Goal: Transaction & Acquisition: Book appointment/travel/reservation

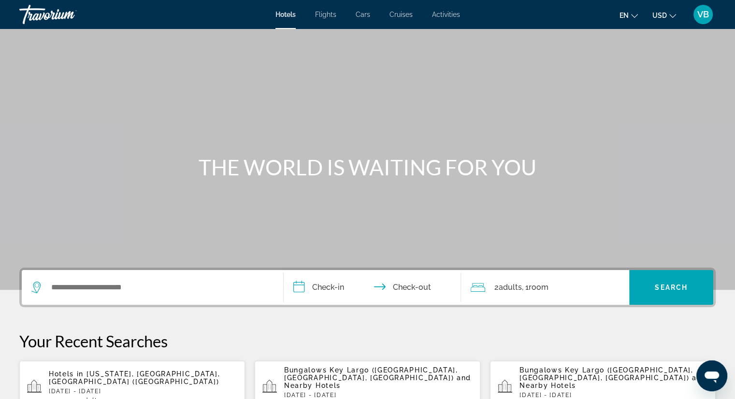
click at [155, 279] on div "Search widget" at bounding box center [152, 287] width 242 height 35
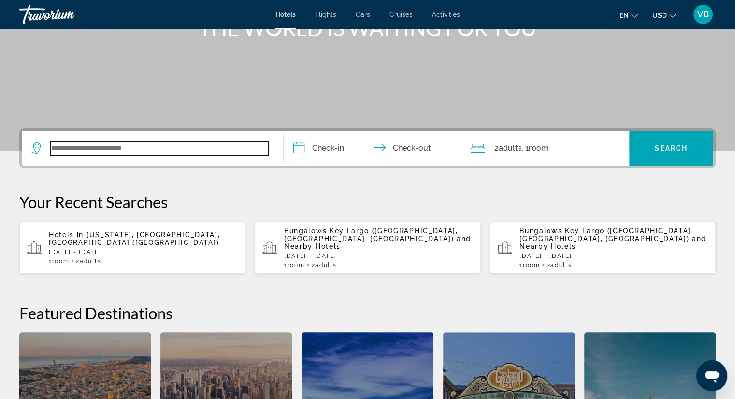
click at [156, 152] on input "Search widget" at bounding box center [159, 148] width 218 height 14
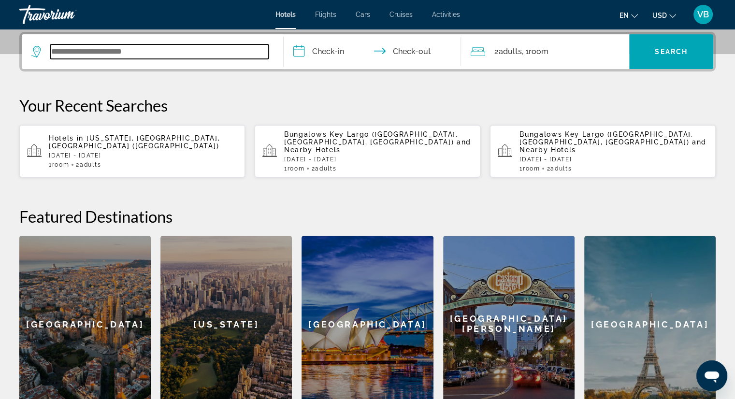
scroll to position [236, 0]
type input "*"
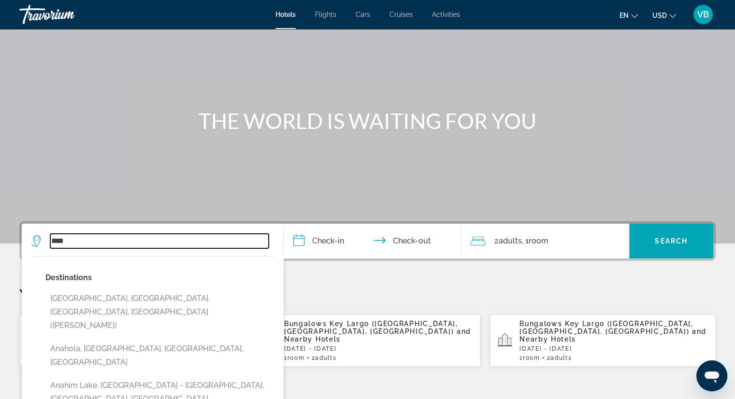
scroll to position [145, 0]
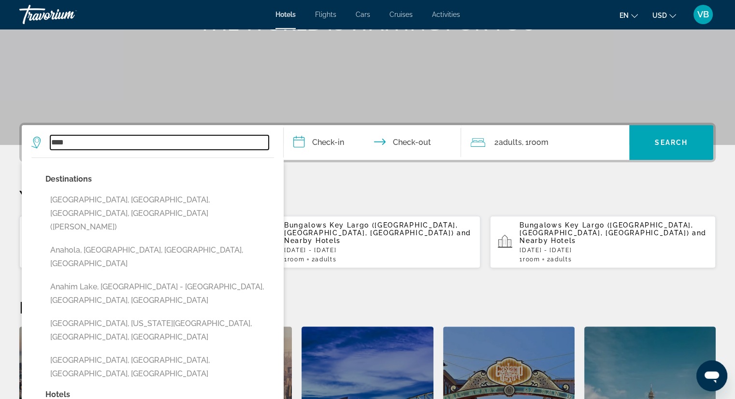
click at [117, 144] on input "****" at bounding box center [159, 142] width 218 height 14
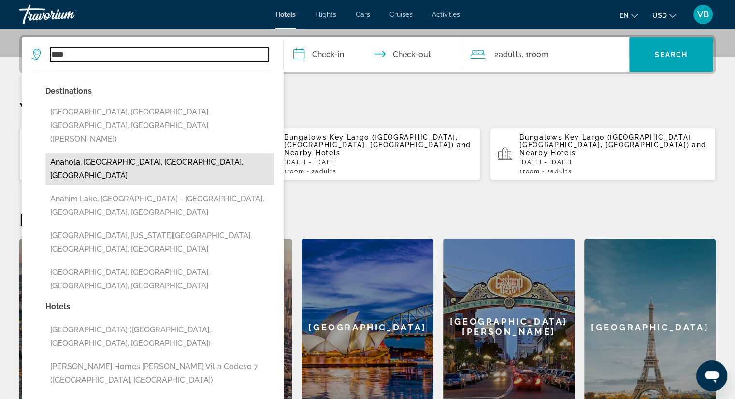
scroll to position [236, 0]
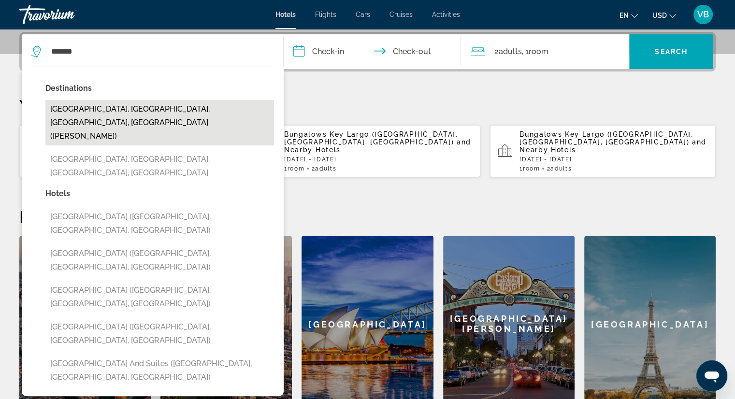
click at [157, 111] on button "[GEOGRAPHIC_DATA], [GEOGRAPHIC_DATA], [GEOGRAPHIC_DATA], [GEOGRAPHIC_DATA] ([PE…" at bounding box center [159, 122] width 228 height 45
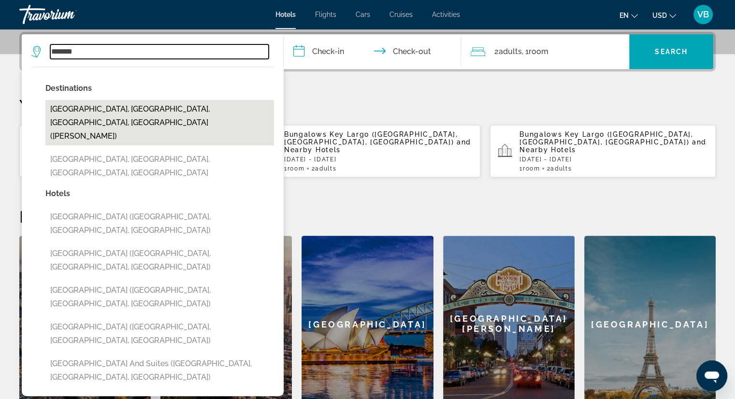
type input "**********"
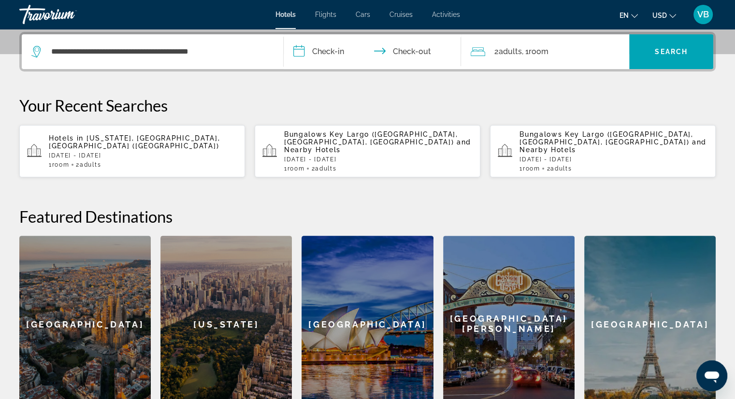
click at [339, 56] on input "**********" at bounding box center [375, 53] width 182 height 38
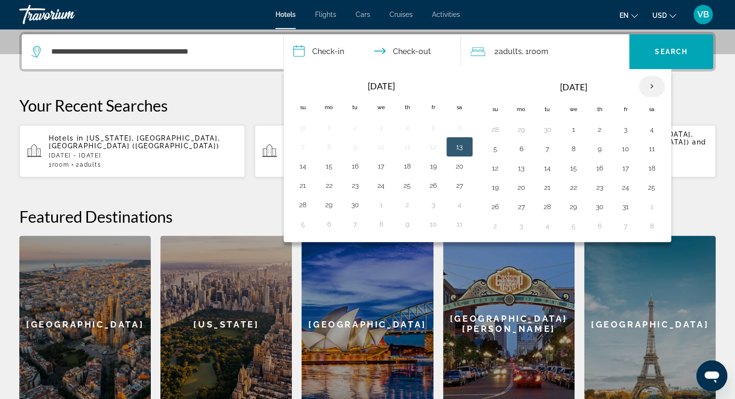
click at [645, 86] on th "Next month" at bounding box center [652, 86] width 26 height 21
click at [618, 184] on button "26" at bounding box center [625, 188] width 15 height 14
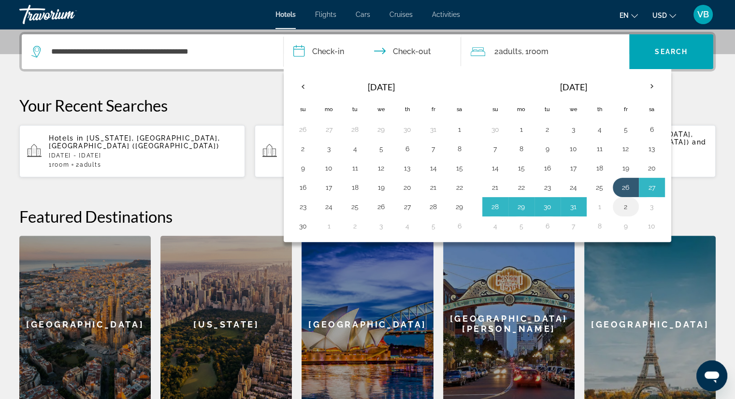
drag, startPoint x: 621, startPoint y: 205, endPoint x: 614, endPoint y: 205, distance: 6.3
click at [620, 205] on button "2" at bounding box center [625, 207] width 15 height 14
type input "**********"
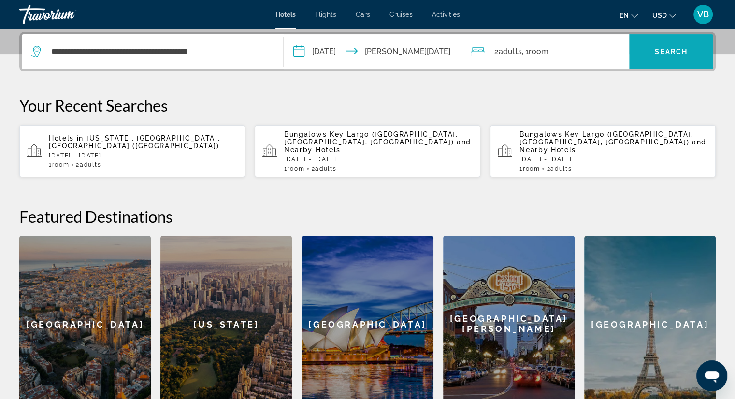
click at [653, 55] on span "Search widget" at bounding box center [671, 51] width 84 height 23
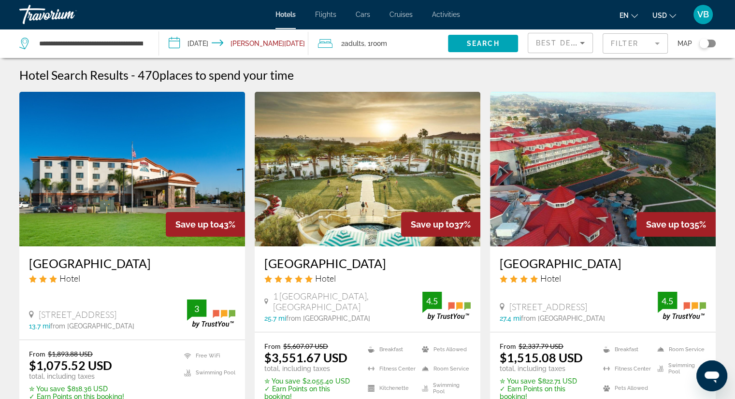
click at [381, 40] on span "Room" at bounding box center [379, 44] width 16 height 8
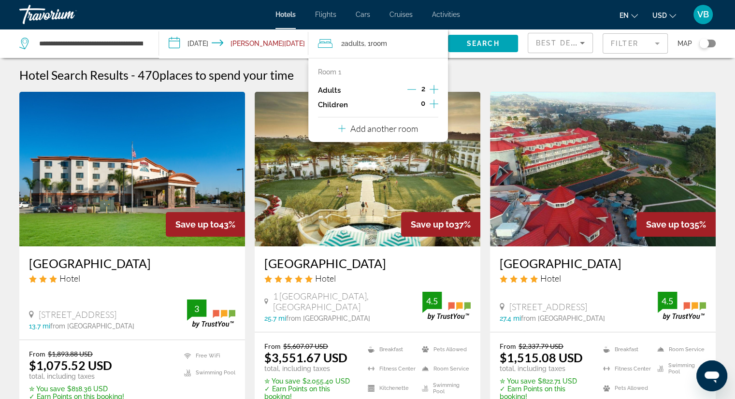
click at [432, 88] on icon "Increment adults" at bounding box center [433, 90] width 9 height 12
click at [435, 104] on icon "Increment children" at bounding box center [433, 104] width 9 height 12
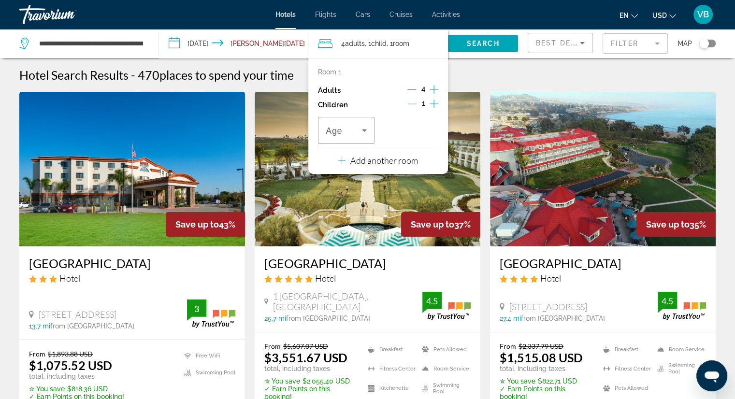
click at [435, 104] on icon "Increment children" at bounding box center [433, 104] width 9 height 12
click at [323, 71] on p "Room 1" at bounding box center [329, 72] width 23 height 8
click at [392, 43] on span "Children" at bounding box center [384, 44] width 26 height 8
click at [412, 43] on span "Room" at bounding box center [411, 44] width 16 height 8
click at [412, 87] on icon "Decrement adults" at bounding box center [411, 89] width 9 height 9
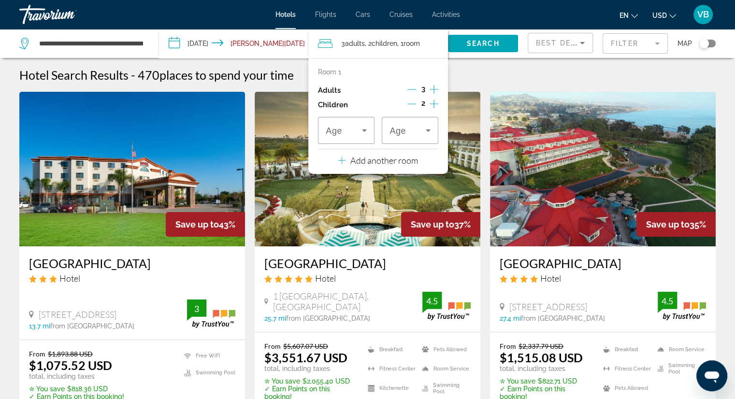
click at [371, 158] on p "Add another room" at bounding box center [384, 160] width 68 height 11
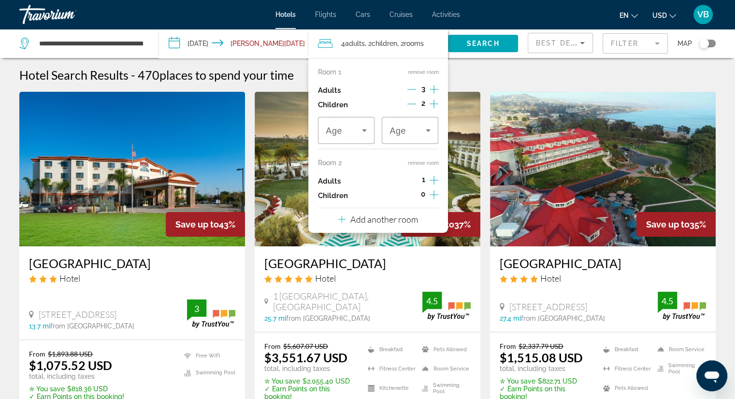
click at [430, 177] on icon "Increment adults" at bounding box center [433, 180] width 9 height 12
click at [411, 180] on icon "Decrement adults" at bounding box center [411, 180] width 9 height 9
click at [432, 192] on icon "Increment children" at bounding box center [433, 195] width 9 height 12
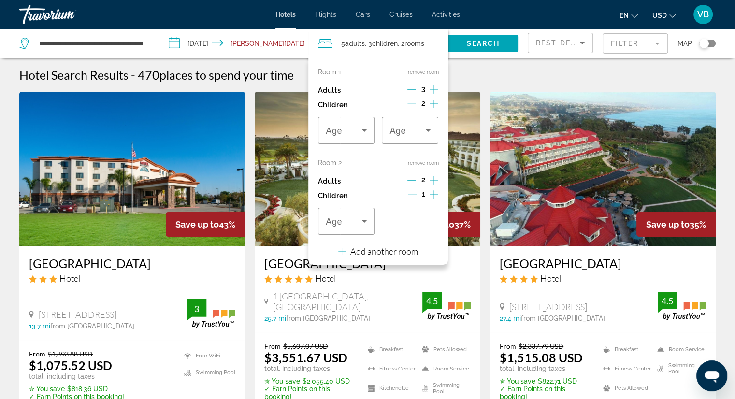
click at [432, 192] on icon "Increment children" at bounding box center [433, 195] width 9 height 12
click at [415, 86] on icon "Decrement adults" at bounding box center [411, 89] width 9 height 9
click at [363, 135] on icon "Travelers: 4 adults, 4 children" at bounding box center [364, 131] width 12 height 12
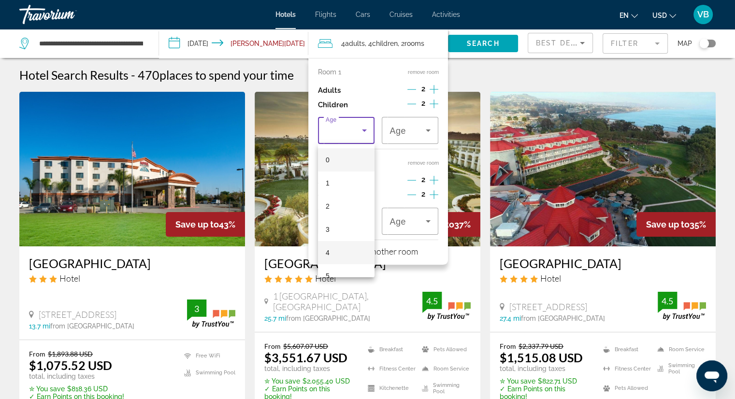
click at [340, 242] on mat-option "4" at bounding box center [346, 252] width 57 height 23
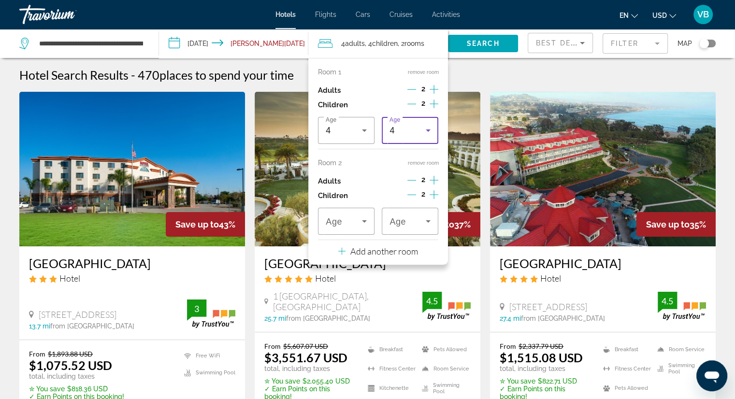
click at [412, 135] on div "4" at bounding box center [407, 131] width 36 height 12
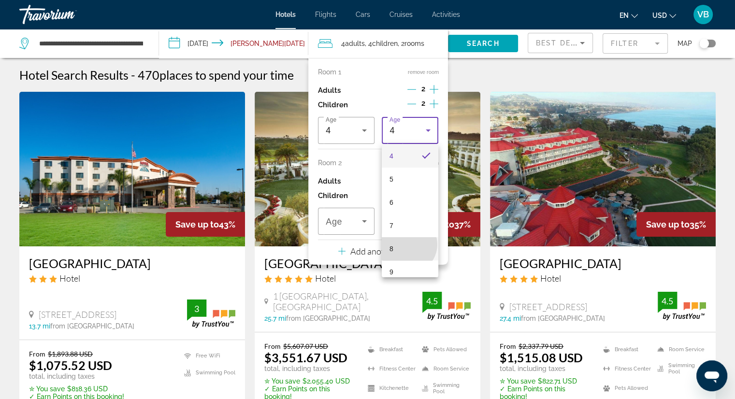
click at [407, 244] on mat-option "8" at bounding box center [410, 248] width 57 height 23
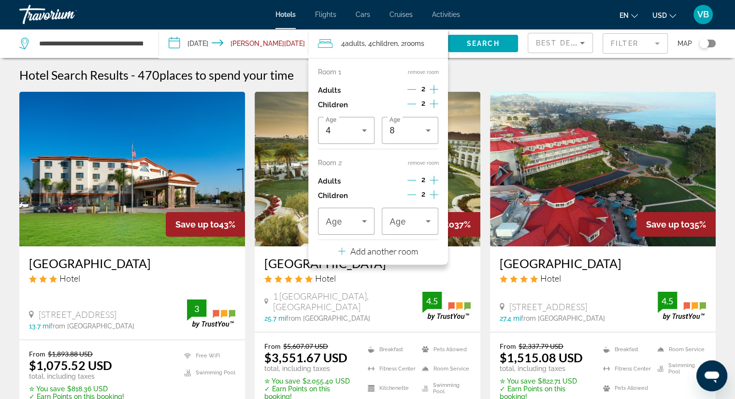
click at [363, 237] on div "Room 1 remove room Adults 2 Children 2 Age [DEMOGRAPHIC_DATA] Age [DEMOGRAPHIC_…" at bounding box center [378, 161] width 140 height 207
click at [363, 227] on icon "Travelers: 4 adults, 4 children" at bounding box center [364, 221] width 12 height 12
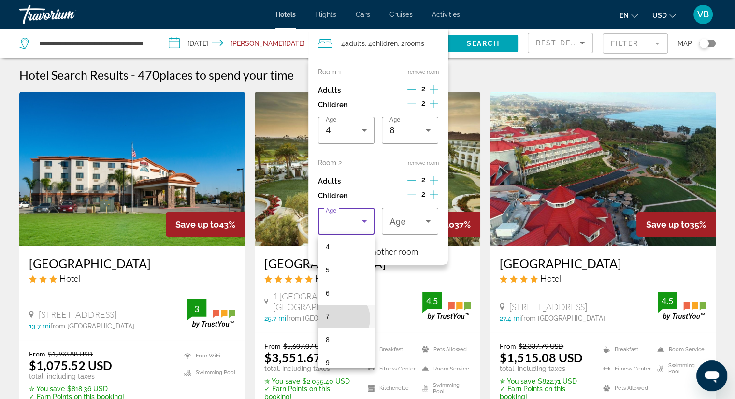
click at [340, 318] on mat-option "7" at bounding box center [346, 316] width 57 height 23
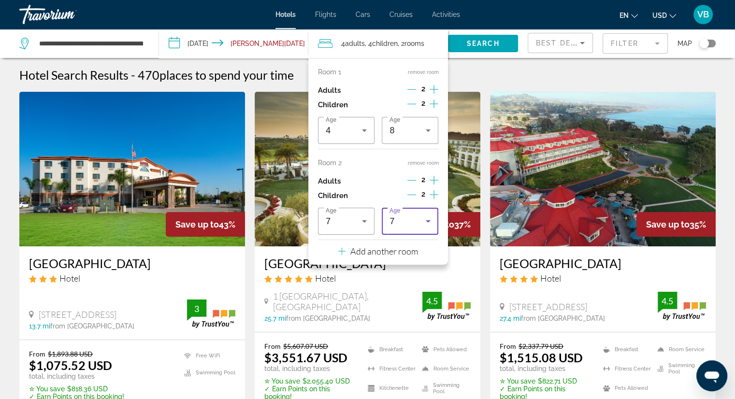
click at [427, 220] on icon "Travelers: 4 adults, 4 children" at bounding box center [428, 221] width 12 height 12
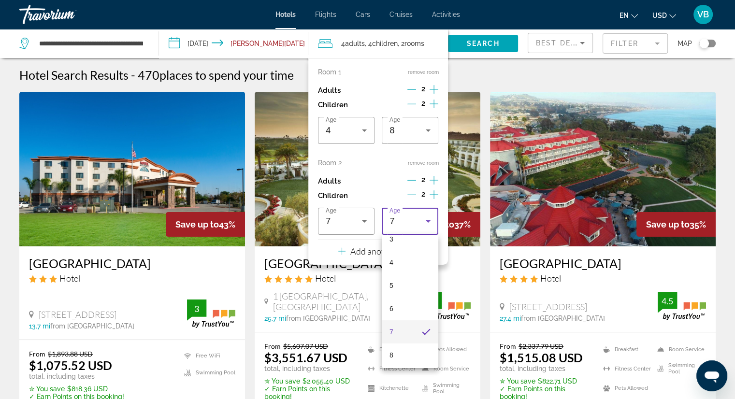
scroll to position [104, 0]
click at [404, 312] on mat-option "7" at bounding box center [410, 308] width 57 height 23
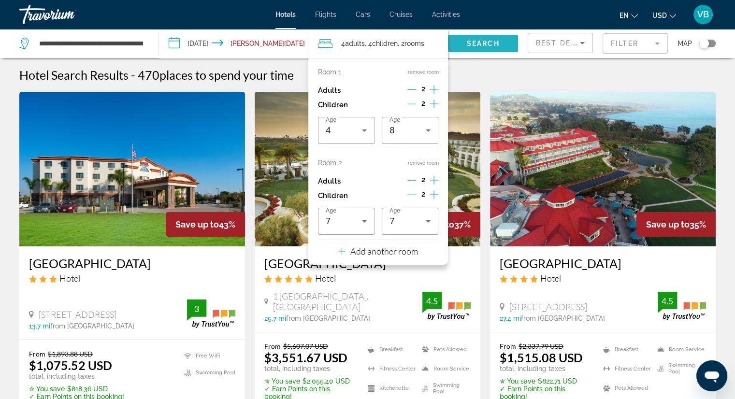
click at [478, 43] on span "Search" at bounding box center [483, 44] width 33 height 8
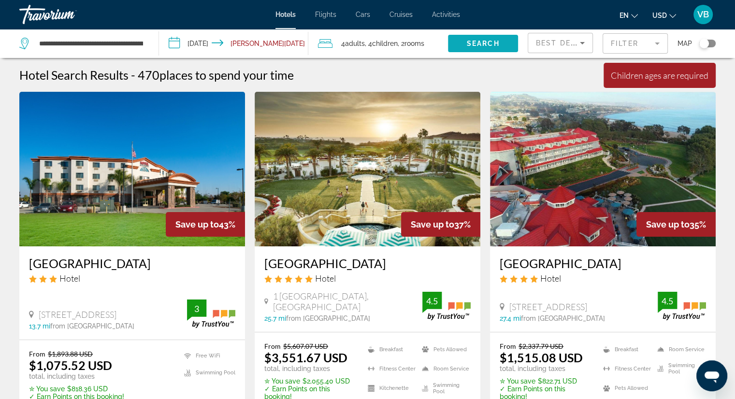
click at [478, 43] on span "Search" at bounding box center [483, 44] width 33 height 8
click at [400, 48] on span ", 2 Room rooms" at bounding box center [411, 44] width 27 height 14
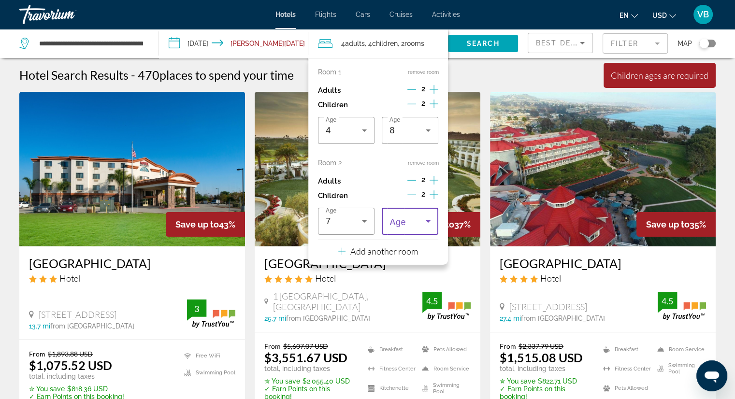
click at [407, 221] on span "Travelers: 4 adults, 4 children" at bounding box center [407, 221] width 36 height 12
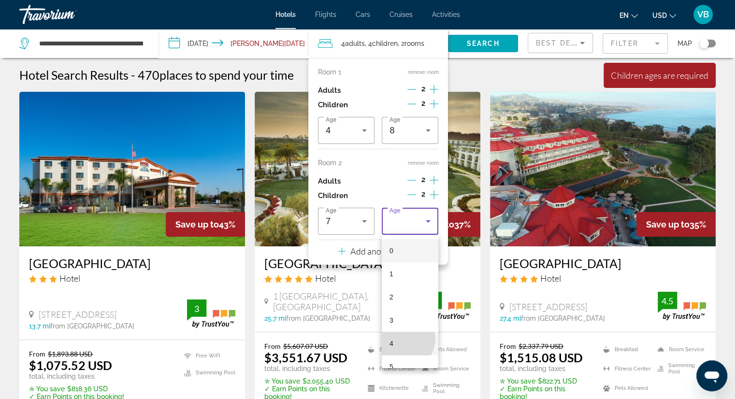
click at [402, 339] on mat-option "4" at bounding box center [410, 343] width 57 height 23
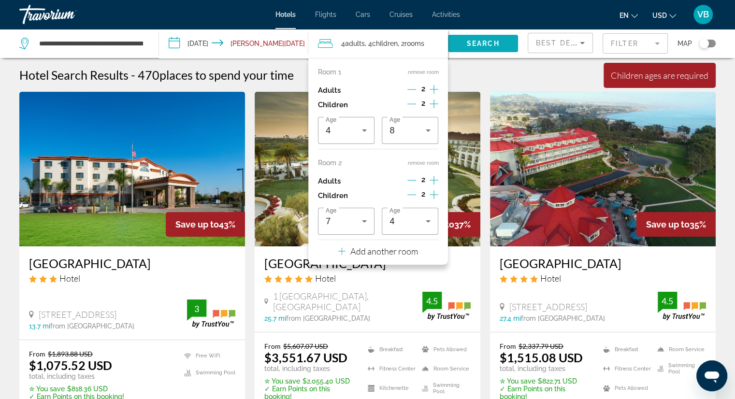
click at [490, 43] on span "Search" at bounding box center [483, 44] width 33 height 8
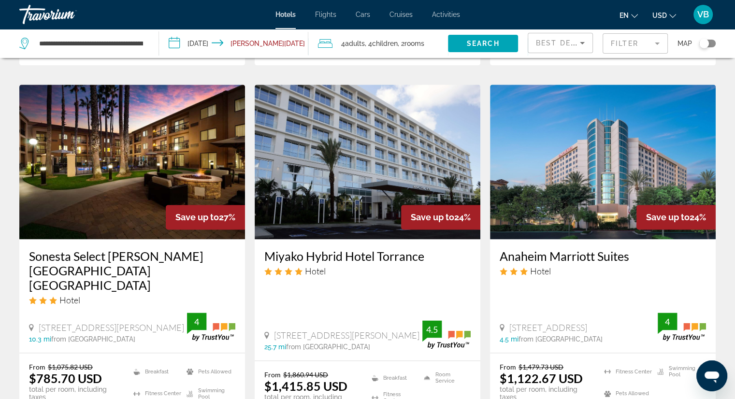
scroll to position [1208, 0]
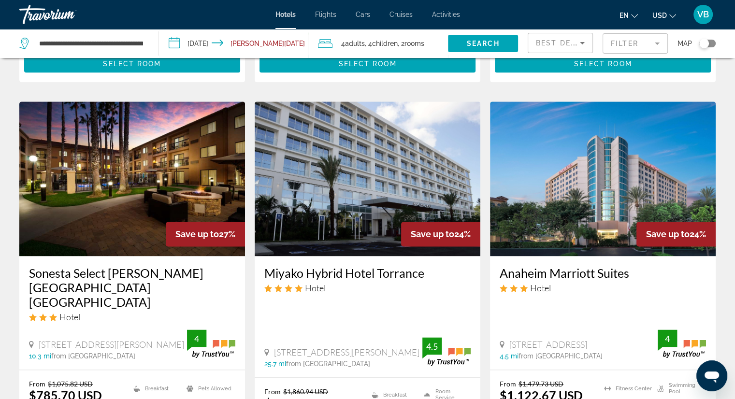
click at [616, 176] on img "Main content" at bounding box center [603, 178] width 226 height 155
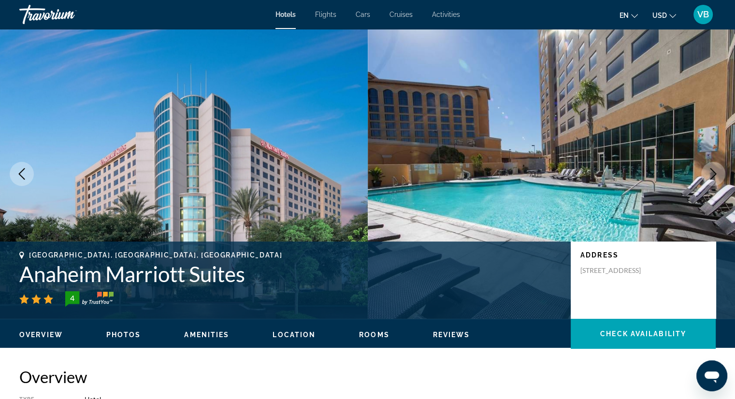
click at [710, 173] on icon "Next image" at bounding box center [713, 174] width 12 height 12
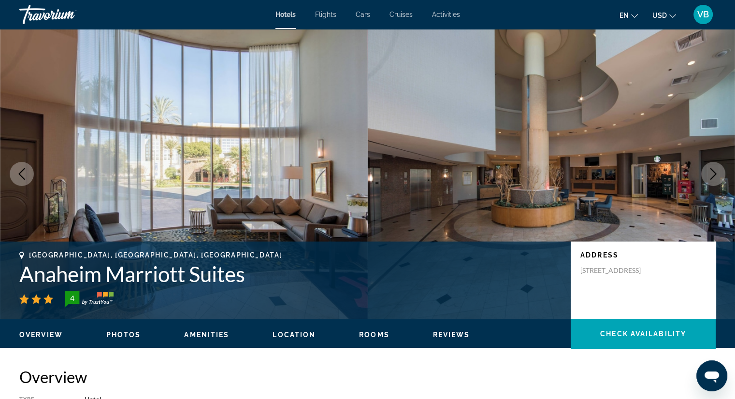
click at [707, 170] on icon "Next image" at bounding box center [713, 174] width 12 height 12
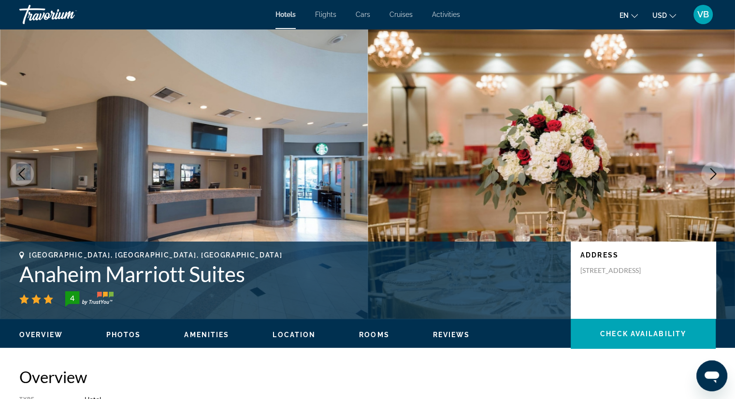
click at [705, 167] on button "Next image" at bounding box center [713, 174] width 24 height 24
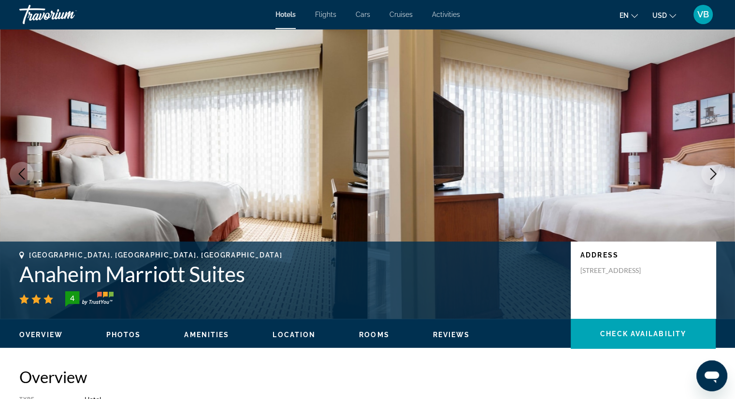
click at [705, 167] on button "Next image" at bounding box center [713, 174] width 24 height 24
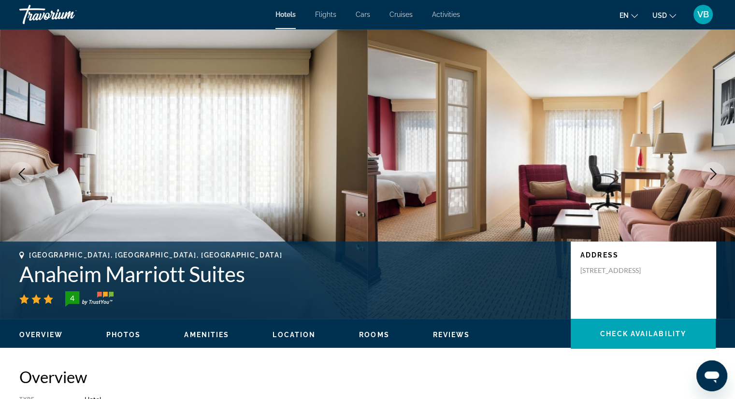
click at [705, 167] on button "Next image" at bounding box center [713, 174] width 24 height 24
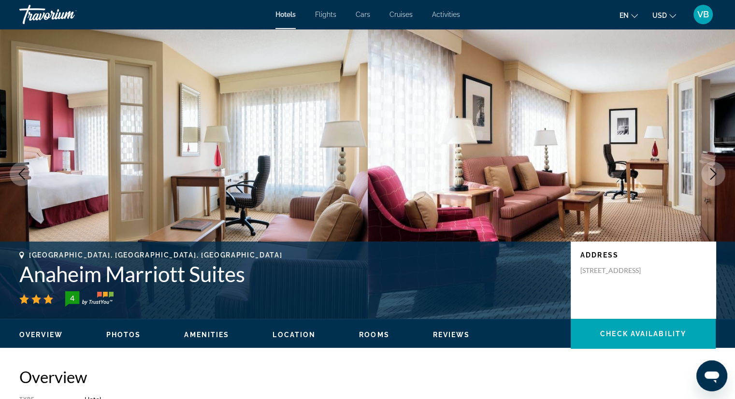
click at [705, 167] on button "Next image" at bounding box center [713, 174] width 24 height 24
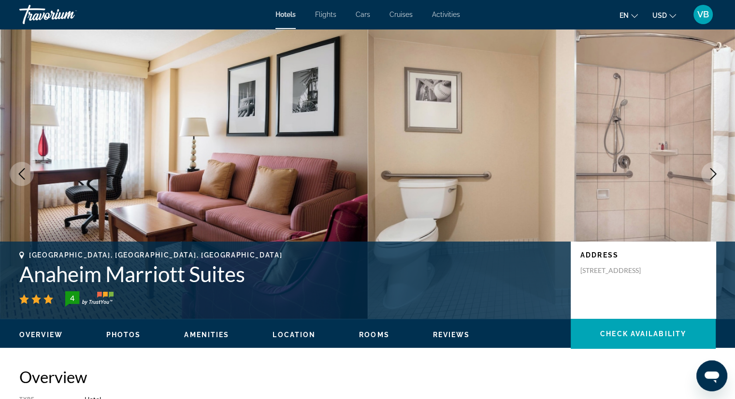
click at [705, 167] on button "Next image" at bounding box center [713, 174] width 24 height 24
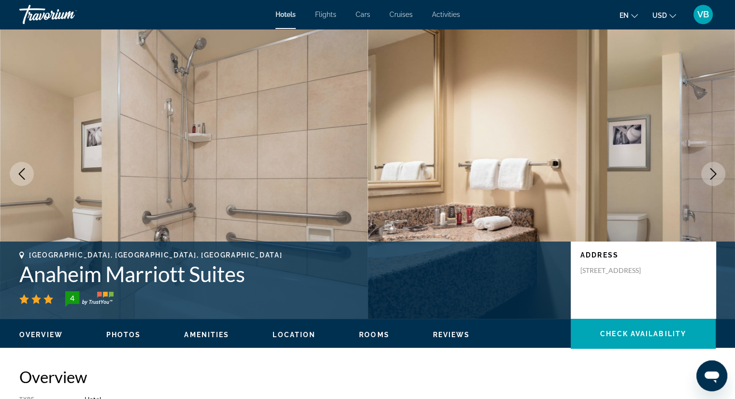
click at [705, 167] on button "Next image" at bounding box center [713, 174] width 24 height 24
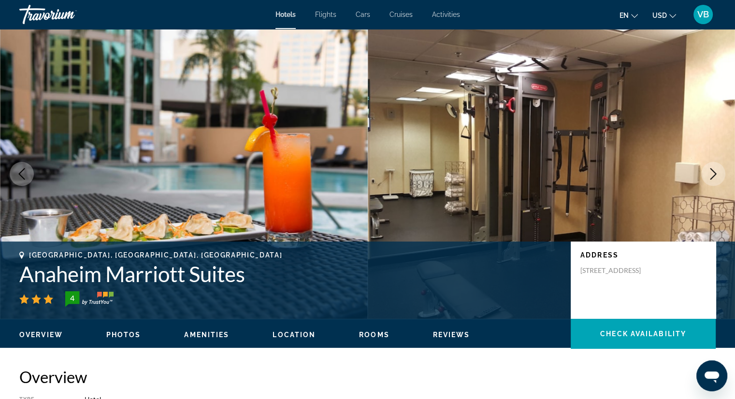
click at [704, 167] on button "Next image" at bounding box center [713, 174] width 24 height 24
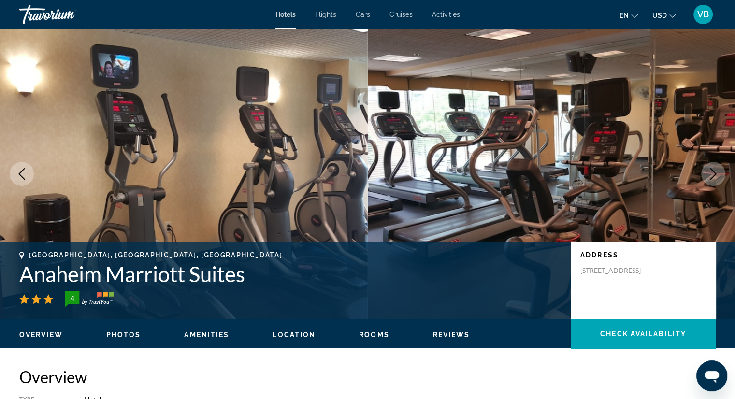
click at [714, 170] on icon "Next image" at bounding box center [713, 174] width 12 height 12
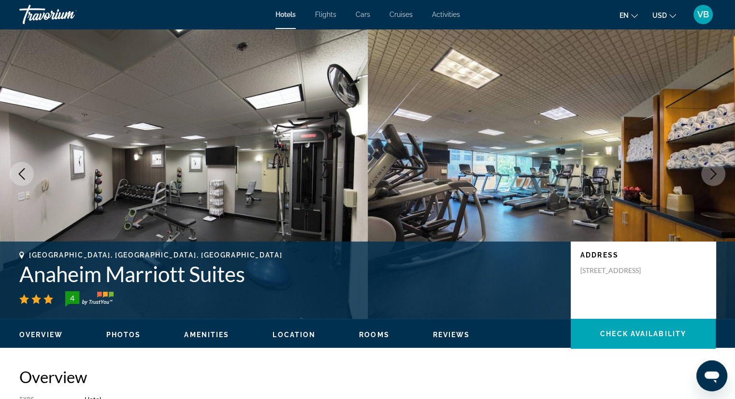
click at [714, 171] on icon "Next image" at bounding box center [713, 174] width 12 height 12
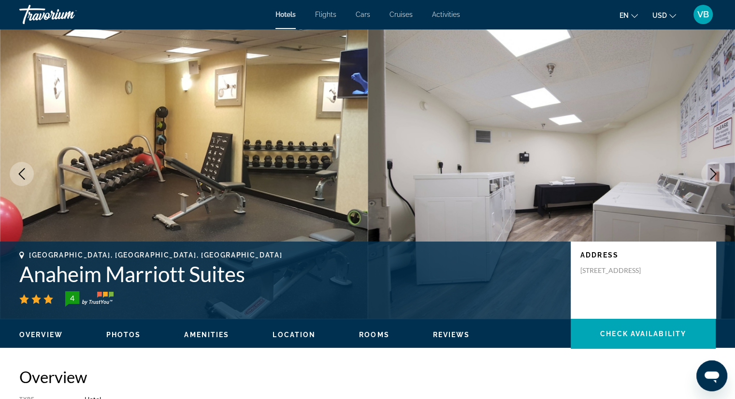
click at [714, 171] on icon "Next image" at bounding box center [713, 174] width 12 height 12
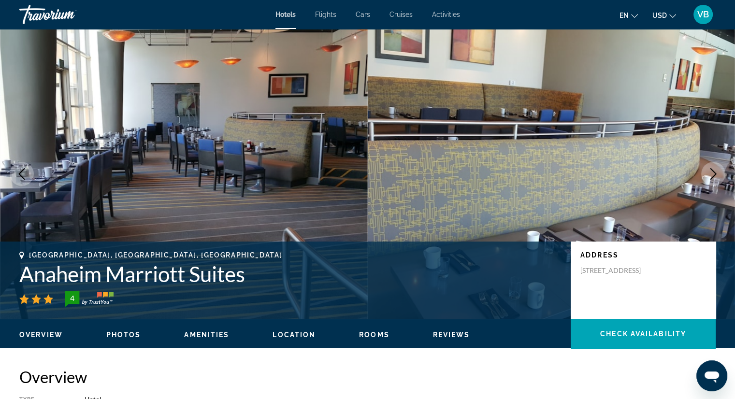
click at [714, 171] on icon "Next image" at bounding box center [713, 174] width 12 height 12
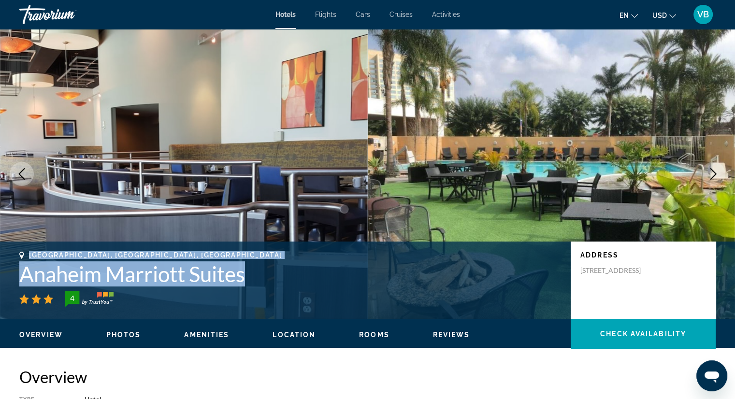
drag, startPoint x: 42, startPoint y: 251, endPoint x: 259, endPoint y: 273, distance: 218.5
click at [259, 273] on div "[GEOGRAPHIC_DATA], [GEOGRAPHIC_DATA], [GEOGRAPHIC_DATA] [GEOGRAPHIC_DATA] Marri…" at bounding box center [290, 279] width 542 height 56
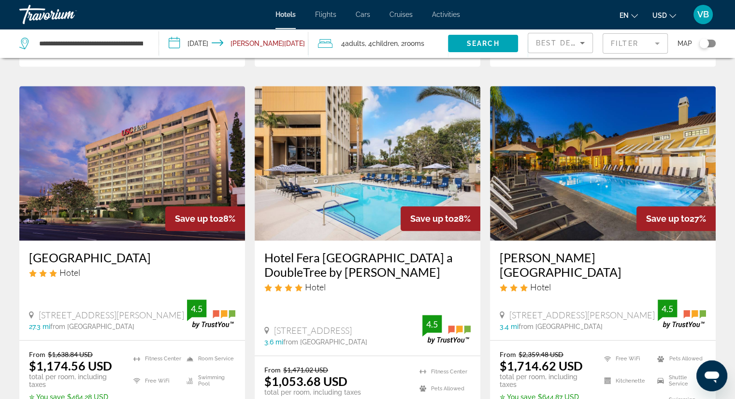
scroll to position [821, 0]
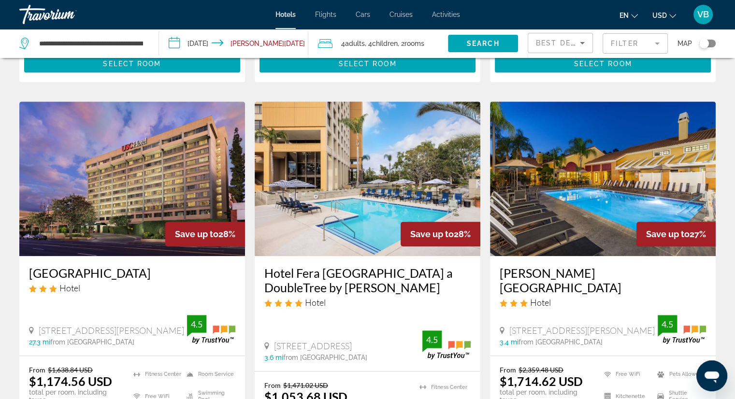
click at [342, 266] on h3 "Hotel Fera [GEOGRAPHIC_DATA] a DoubleTree by [PERSON_NAME]" at bounding box center [367, 280] width 206 height 29
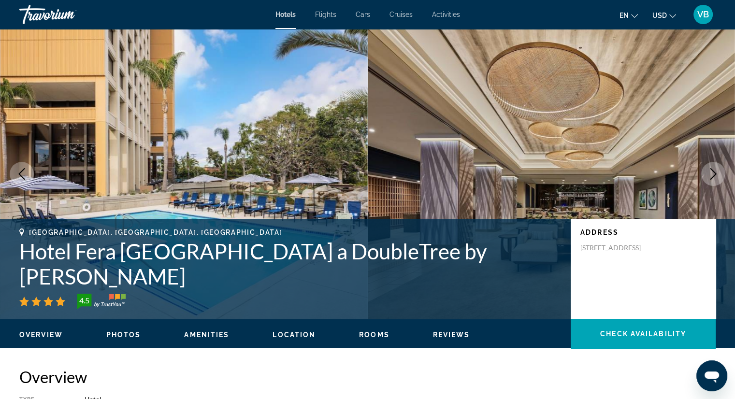
click at [708, 171] on icon "Next image" at bounding box center [713, 174] width 12 height 12
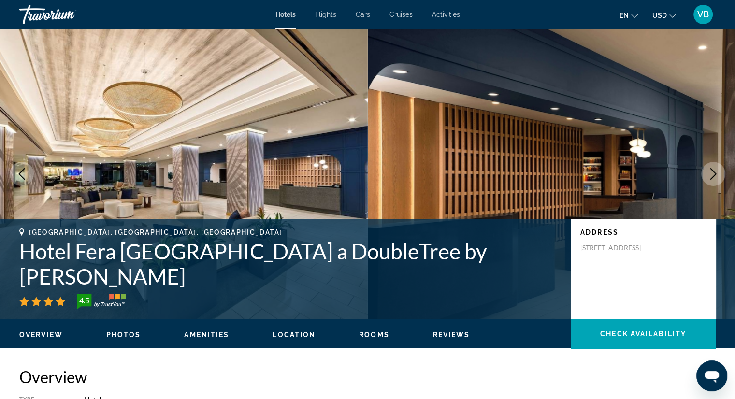
click at [28, 175] on button "Previous image" at bounding box center [22, 174] width 24 height 24
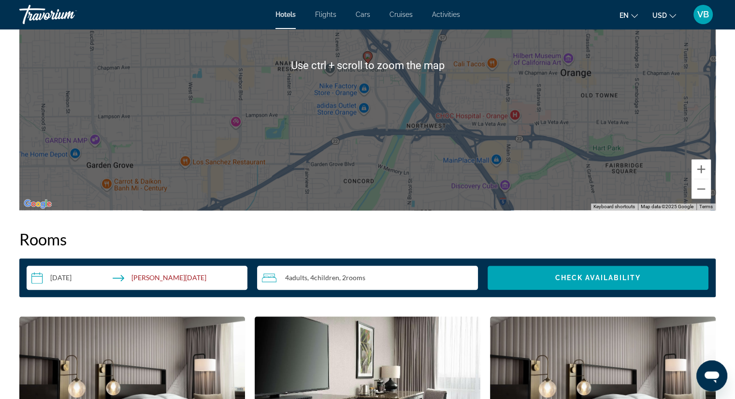
scroll to position [870, 0]
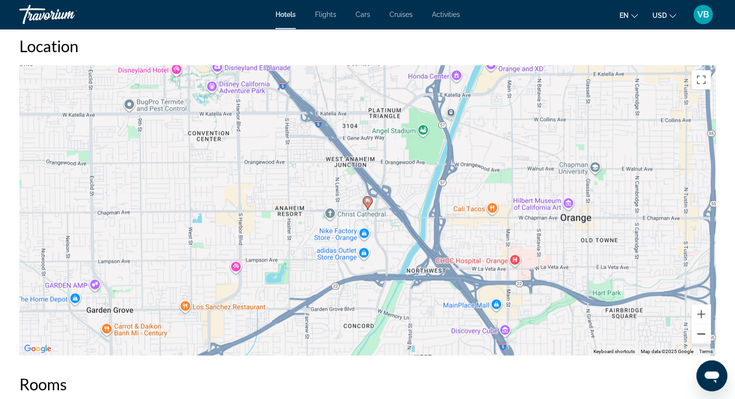
click at [700, 330] on button "Zoom out" at bounding box center [700, 333] width 19 height 19
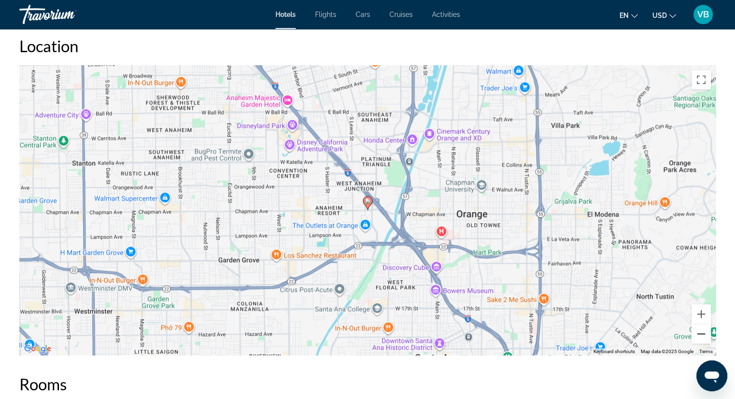
click at [700, 330] on button "Zoom out" at bounding box center [700, 333] width 19 height 19
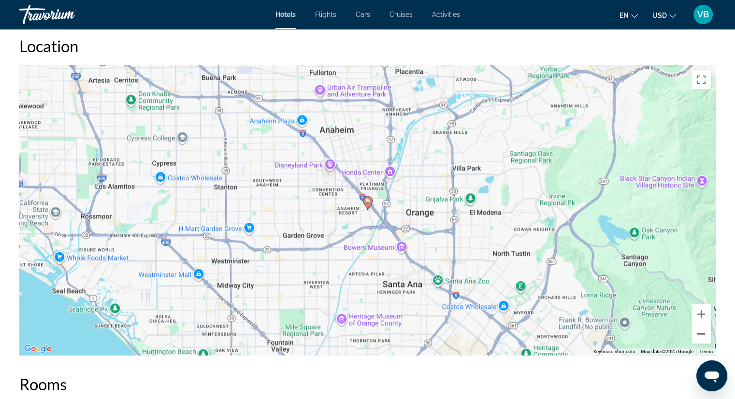
click at [700, 330] on button "Zoom out" at bounding box center [700, 333] width 19 height 19
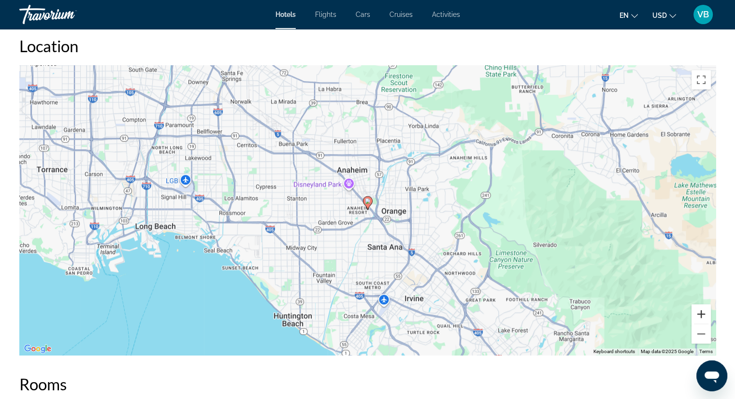
click at [700, 314] on button "Zoom in" at bounding box center [700, 313] width 19 height 19
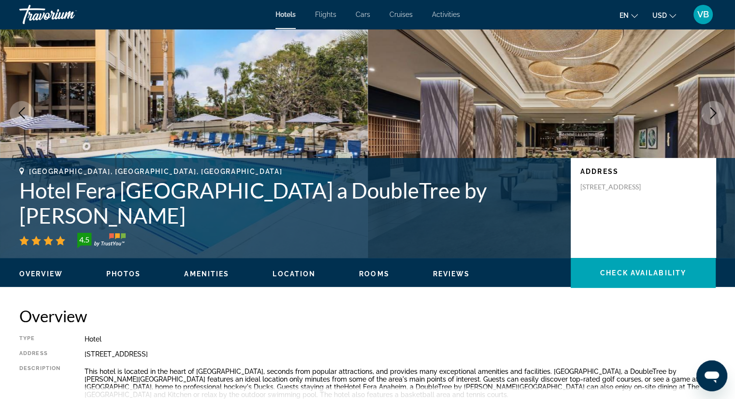
scroll to position [97, 0]
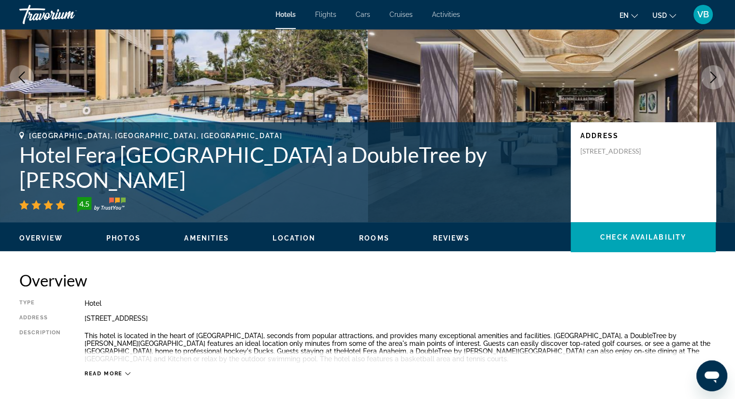
click at [228, 230] on div "Overview Photos Amenities Location Rooms Reviews Check Availability" at bounding box center [367, 237] width 735 height 30
click at [206, 234] on span "Amenities" at bounding box center [206, 238] width 45 height 8
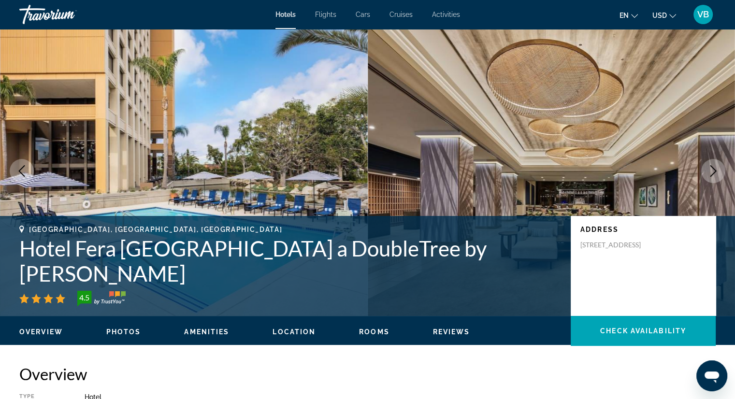
scroll to position [0, 0]
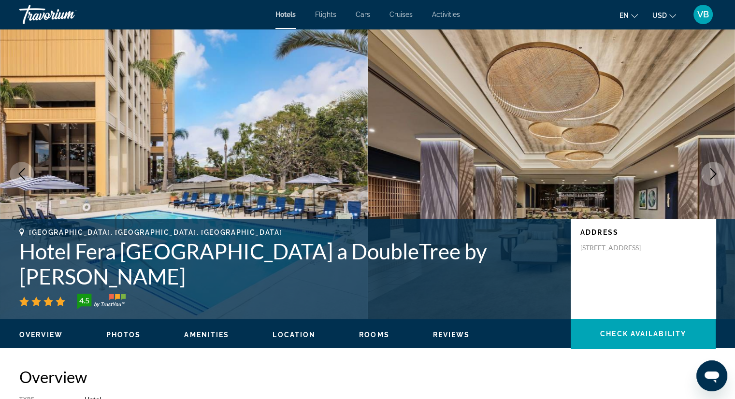
click at [288, 333] on span "Location" at bounding box center [293, 335] width 43 height 8
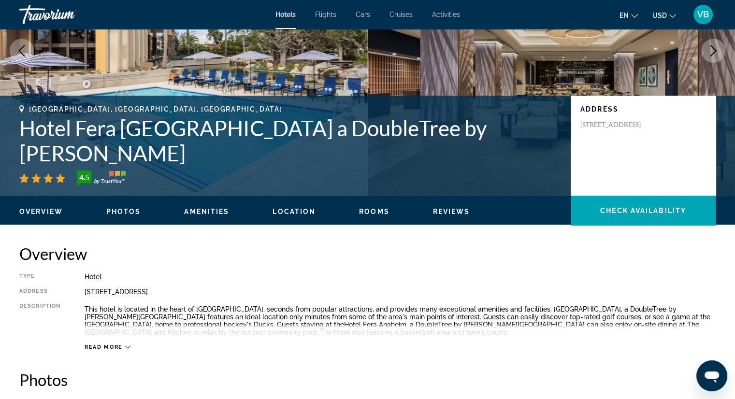
click at [467, 207] on button "Reviews" at bounding box center [451, 211] width 37 height 9
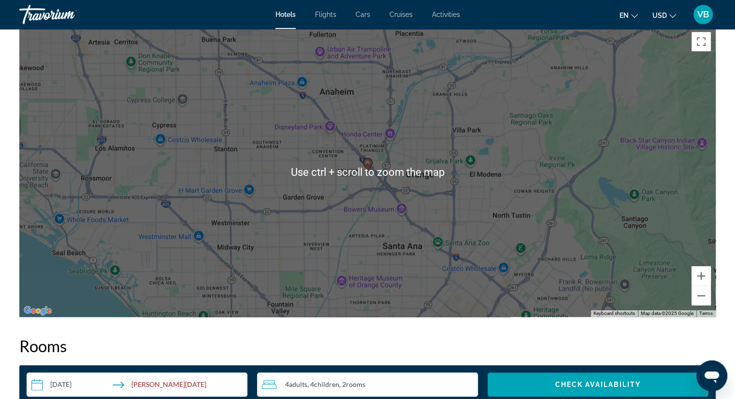
scroll to position [963, 0]
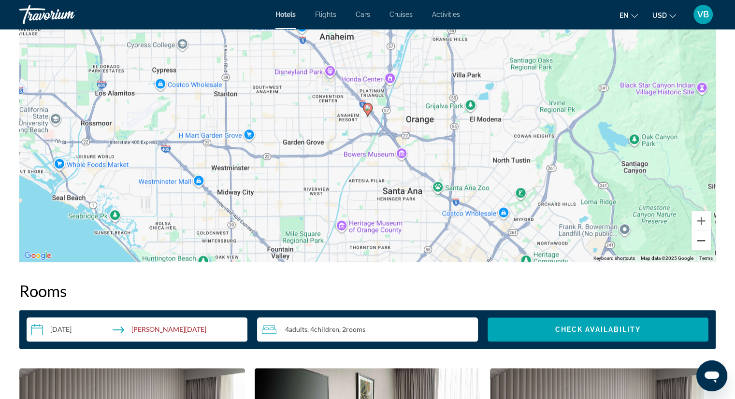
click at [701, 242] on button "Zoom out" at bounding box center [700, 240] width 19 height 19
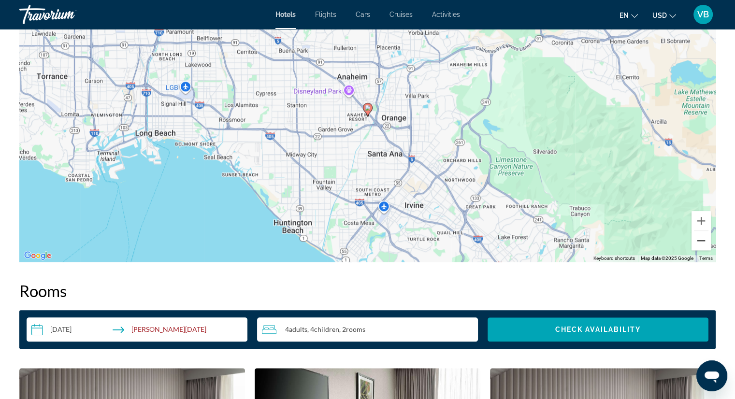
click at [700, 242] on button "Zoom out" at bounding box center [700, 240] width 19 height 19
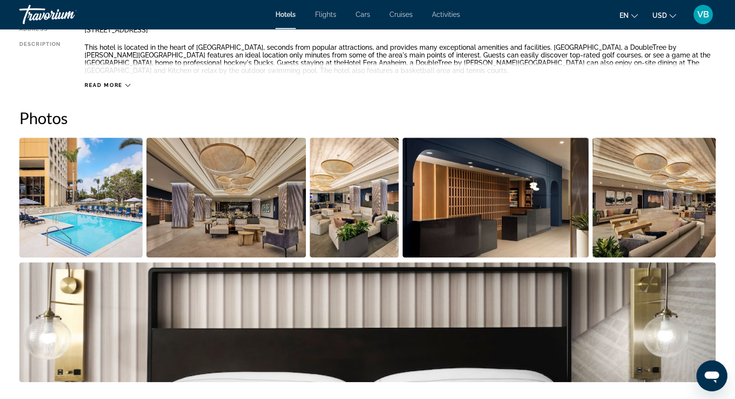
scroll to position [238, 0]
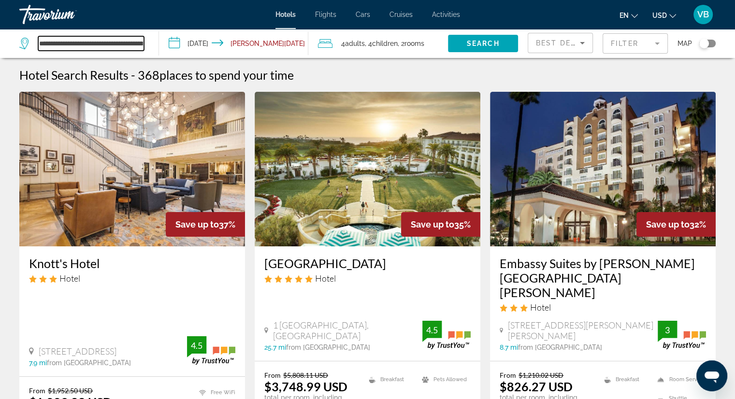
click at [117, 45] on input "**********" at bounding box center [91, 43] width 106 height 14
click at [142, 41] on input "**********" at bounding box center [91, 43] width 106 height 14
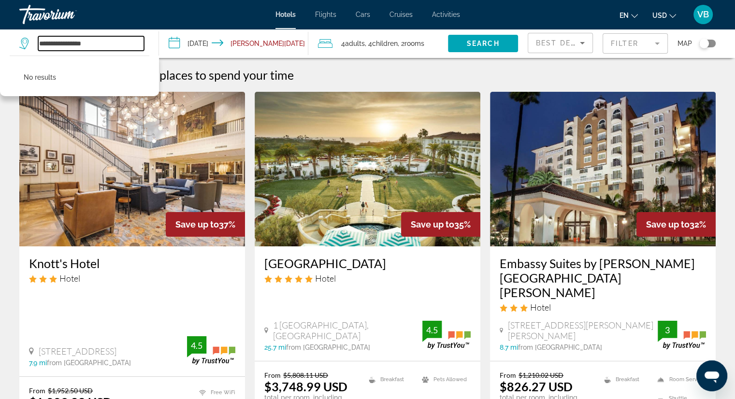
click at [121, 47] on input "**********" at bounding box center [91, 43] width 106 height 14
type input "*"
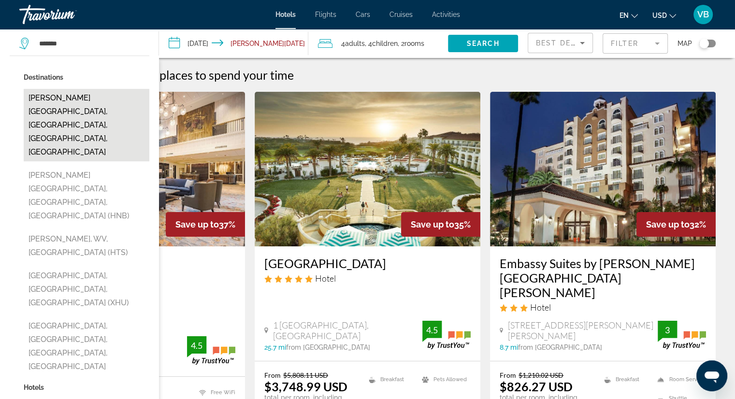
click at [112, 103] on button "[PERSON_NAME][GEOGRAPHIC_DATA], [GEOGRAPHIC_DATA], [GEOGRAPHIC_DATA], [GEOGRAPH…" at bounding box center [87, 125] width 126 height 72
type input "**********"
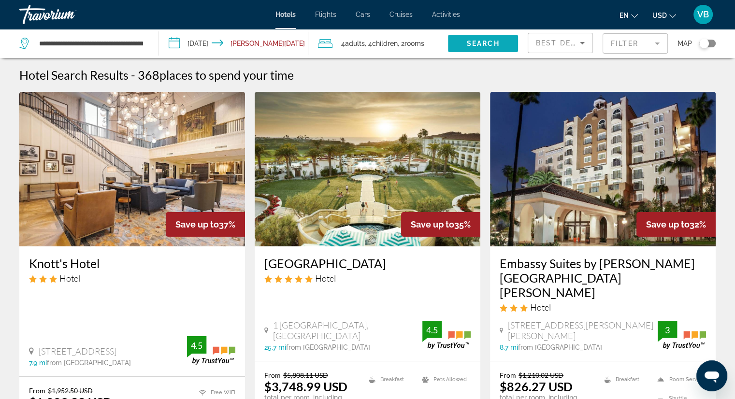
click at [491, 43] on span "Search" at bounding box center [483, 44] width 33 height 8
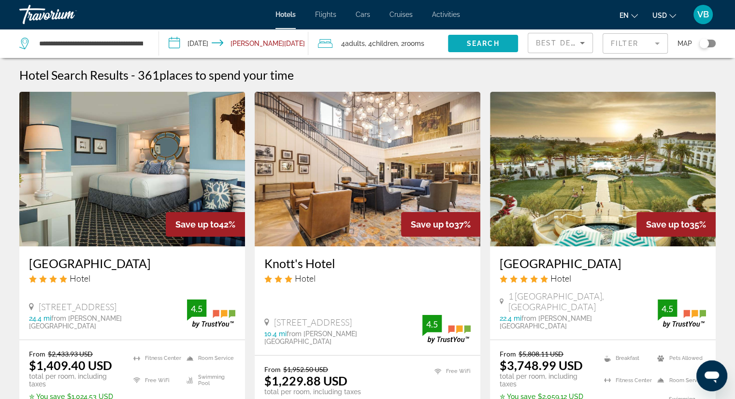
click at [491, 37] on span "Search widget" at bounding box center [483, 43] width 70 height 23
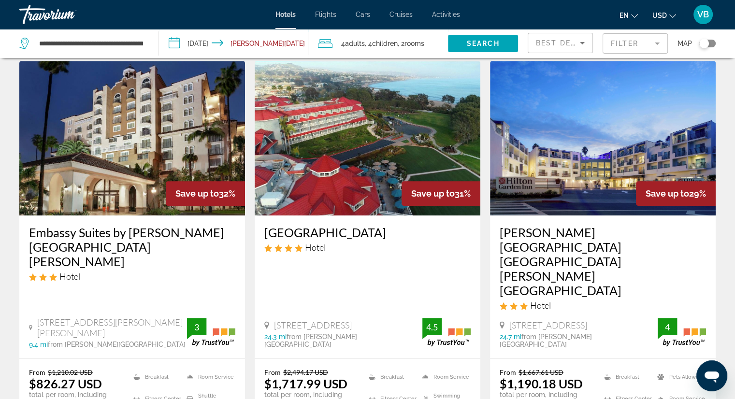
scroll to position [435, 0]
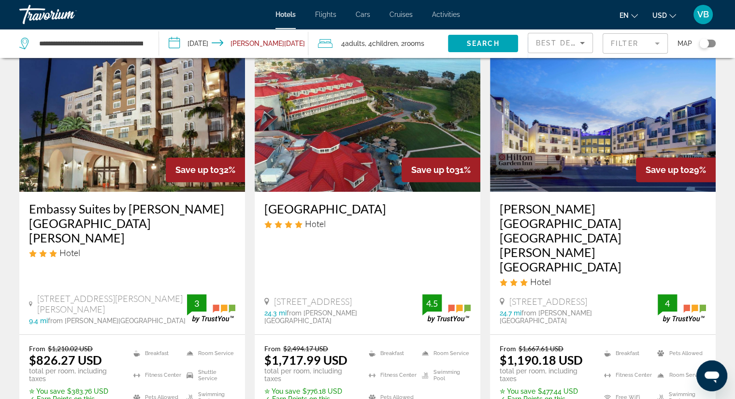
click at [333, 214] on h3 "[GEOGRAPHIC_DATA]" at bounding box center [367, 208] width 206 height 14
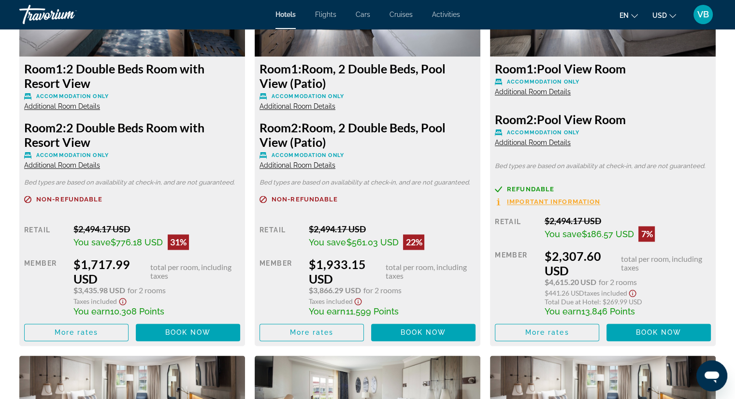
scroll to position [1449, 0]
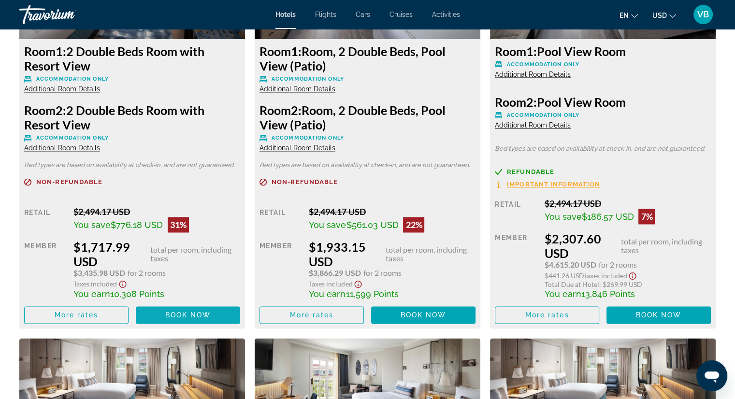
click at [180, 311] on span "Book now" at bounding box center [188, 315] width 46 height 8
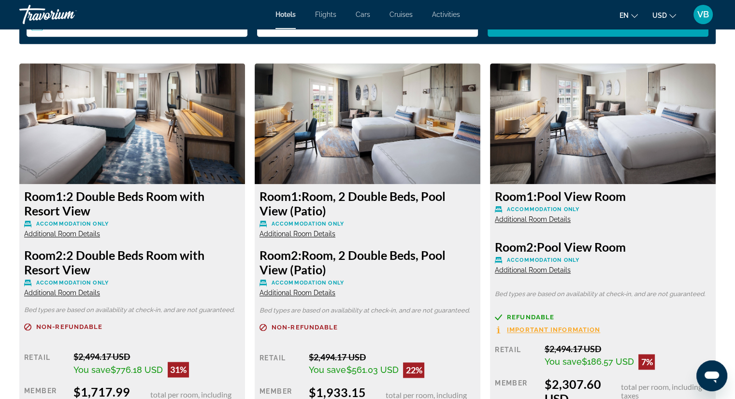
scroll to position [1208, 0]
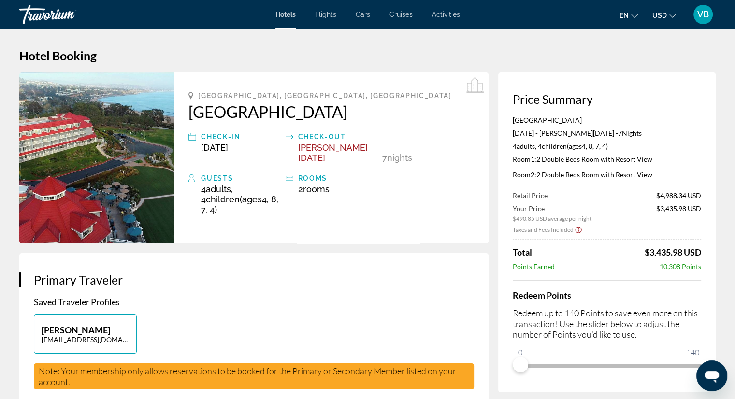
drag, startPoint x: 194, startPoint y: 90, endPoint x: 455, endPoint y: 103, distance: 260.7
click at [455, 103] on div "[GEOGRAPHIC_DATA], [GEOGRAPHIC_DATA], [GEOGRAPHIC_DATA] [GEOGRAPHIC_DATA] Check…" at bounding box center [331, 157] width 314 height 171
copy div "[GEOGRAPHIC_DATA], [GEOGRAPHIC_DATA], [GEOGRAPHIC_DATA] [GEOGRAPHIC_DATA]"
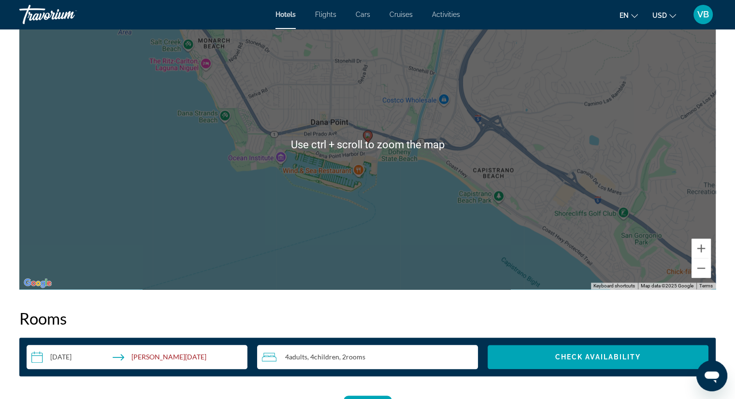
scroll to position [918, 0]
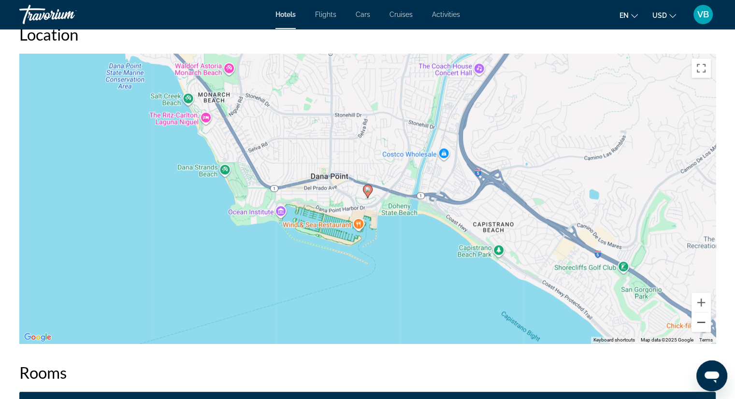
click at [703, 323] on button "Zoom out" at bounding box center [700, 322] width 19 height 19
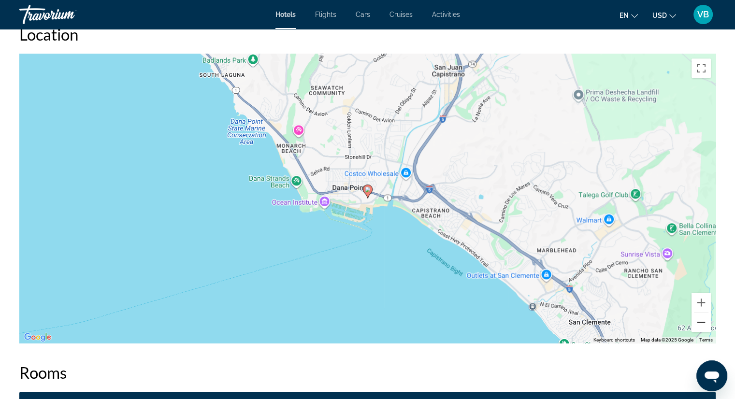
click at [703, 321] on button "Zoom out" at bounding box center [700, 322] width 19 height 19
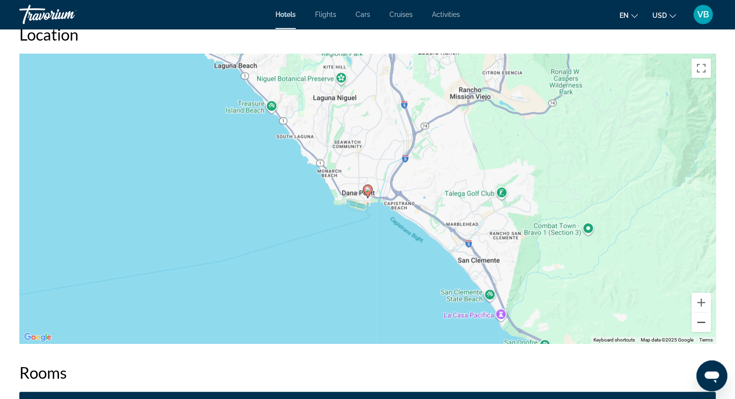
click at [703, 319] on button "Zoom out" at bounding box center [700, 322] width 19 height 19
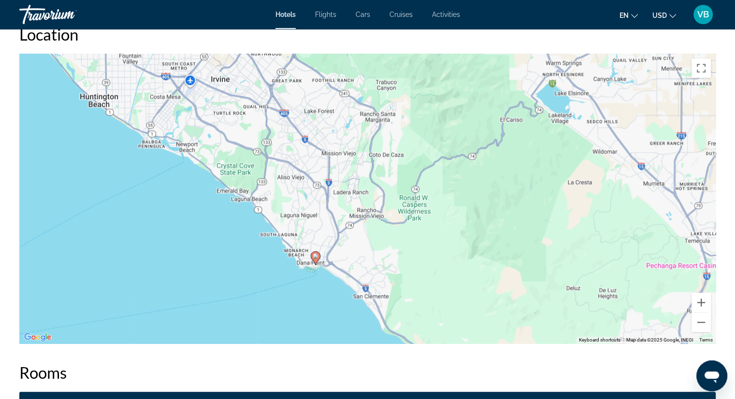
drag, startPoint x: 522, startPoint y: 207, endPoint x: 470, endPoint y: 275, distance: 85.7
click at [470, 275] on div "To activate drag with keyboard, press Alt + Enter. Once in keyboard drag state,…" at bounding box center [367, 199] width 696 height 290
click at [698, 321] on button "Zoom out" at bounding box center [700, 322] width 19 height 19
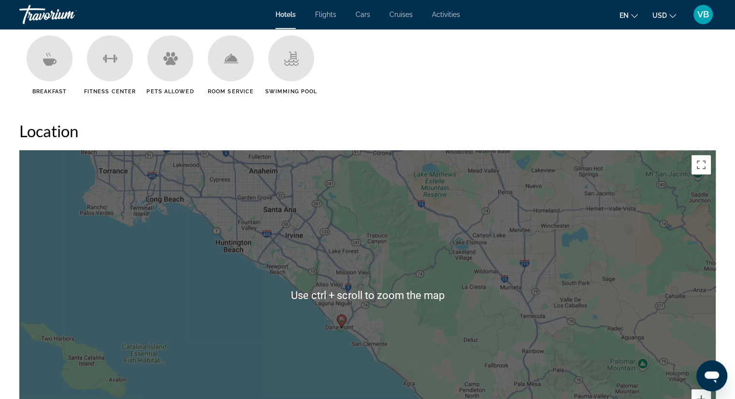
scroll to position [870, 0]
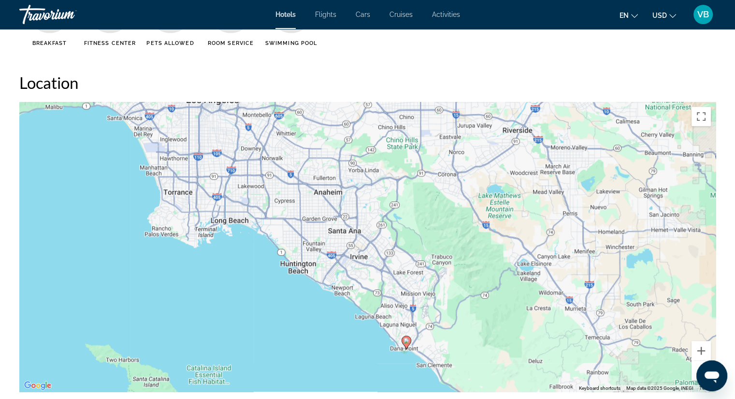
drag, startPoint x: 442, startPoint y: 256, endPoint x: 508, endPoint y: 325, distance: 95.7
click at [510, 327] on div "To activate drag with keyboard, press Alt + Enter. Once in keyboard drag state,…" at bounding box center [367, 247] width 696 height 290
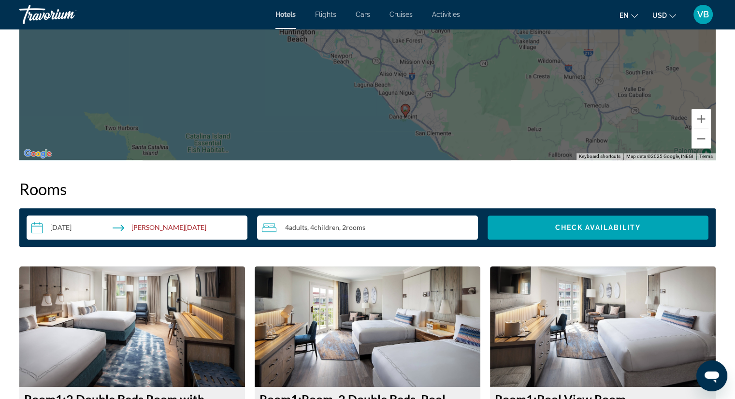
scroll to position [1159, 0]
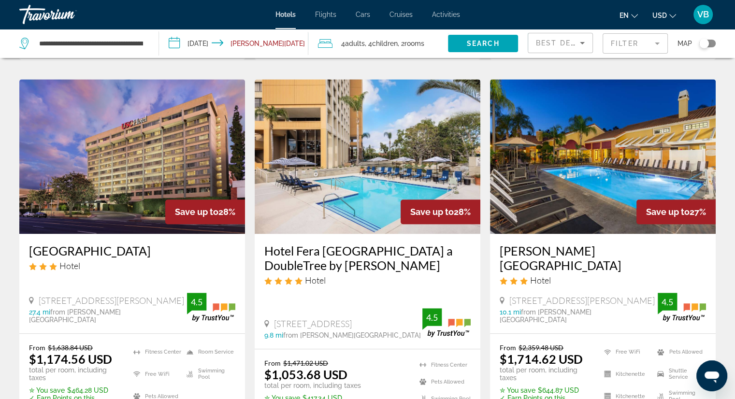
scroll to position [821, 0]
